Goal: Task Accomplishment & Management: Manage account settings

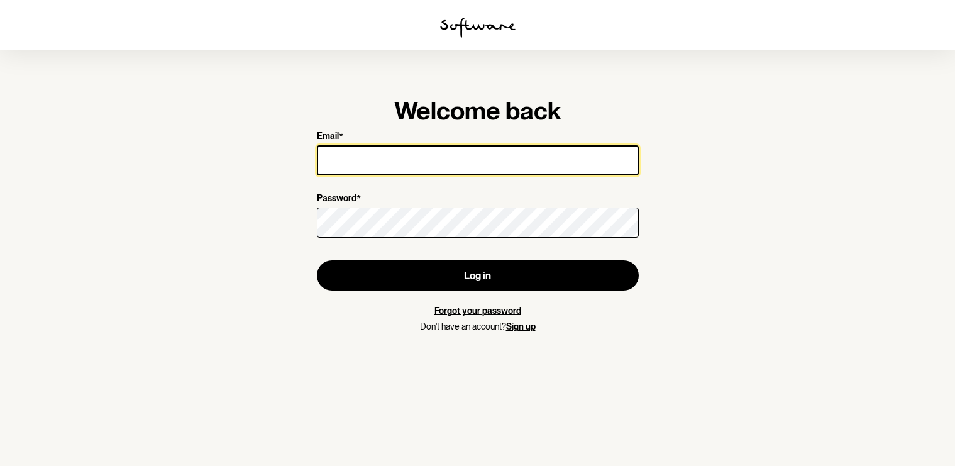
click at [426, 160] on input "Email *" at bounding box center [478, 160] width 322 height 30
type input "[EMAIL_ADDRESS][DOMAIN_NAME]"
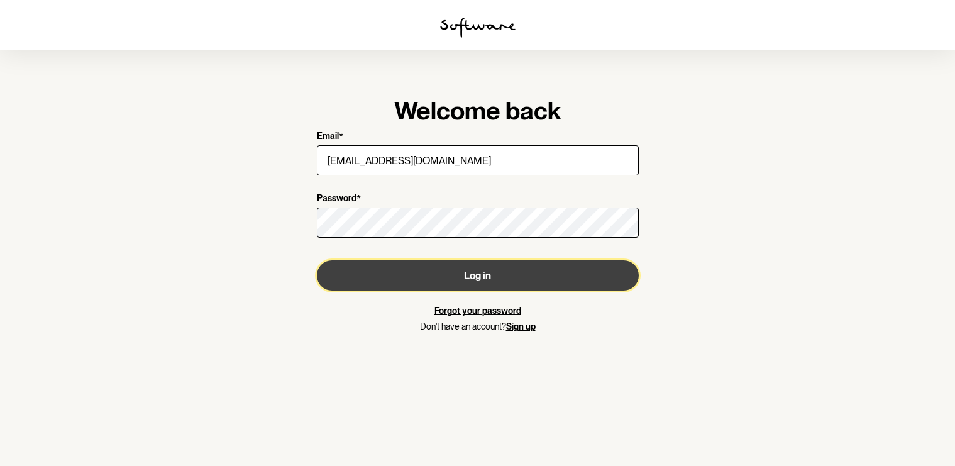
click at [471, 278] on button "Log in" at bounding box center [478, 275] width 322 height 30
